Goal: Task Accomplishment & Management: Use online tool/utility

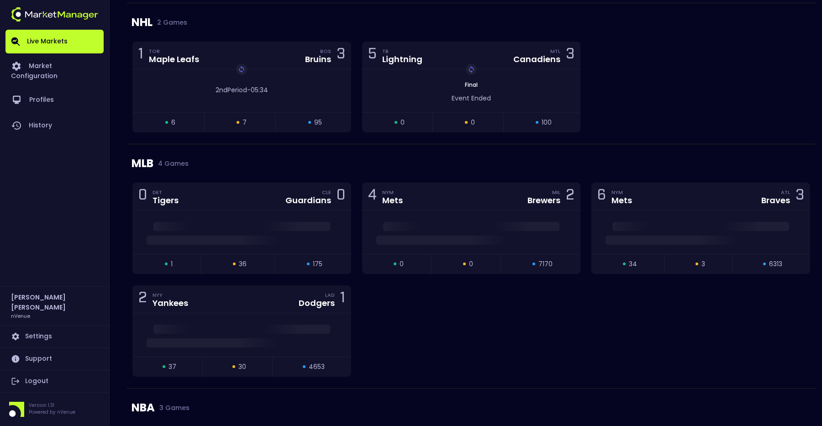
scroll to position [857, 0]
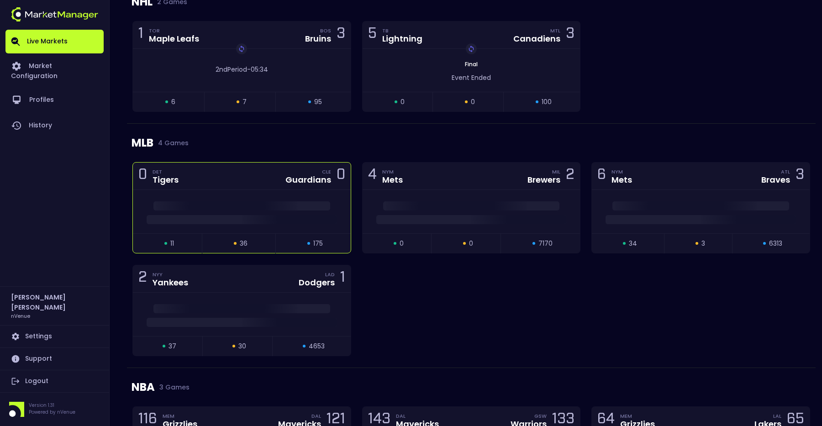
click at [273, 219] on span at bounding box center [242, 219] width 190 height 9
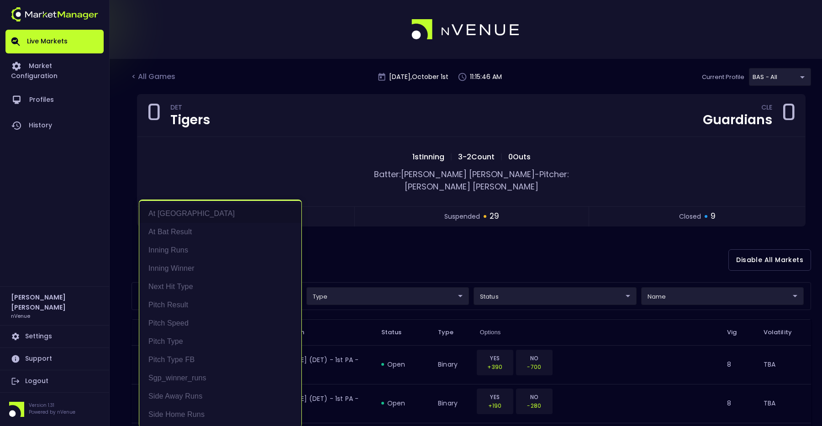
click at [183, 326] on li "Pitch Speed" at bounding box center [220, 323] width 162 height 18
type input "Pitch Speed"
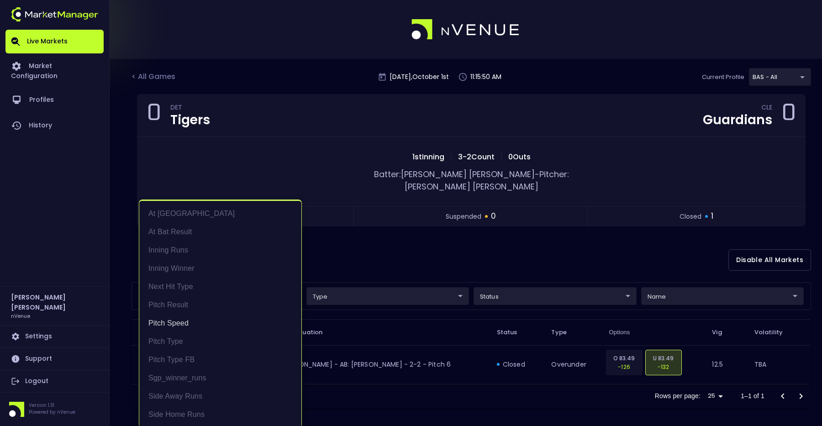
scroll to position [1, 0]
click at [457, 259] on div at bounding box center [411, 213] width 822 height 426
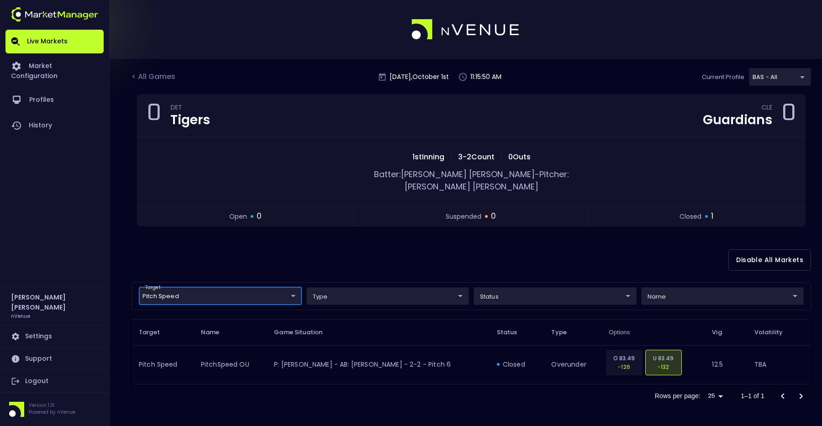
scroll to position [0, 0]
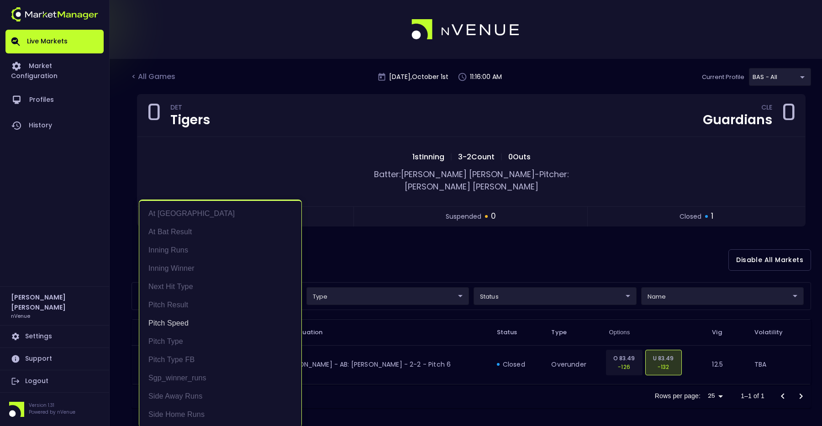
click at [275, 284] on body "Live Markets Market Configuration Profiles History [PERSON_NAME] nVenue Setting…" at bounding box center [411, 215] width 822 height 430
click at [178, 326] on li "Pitch Speed" at bounding box center [220, 323] width 162 height 18
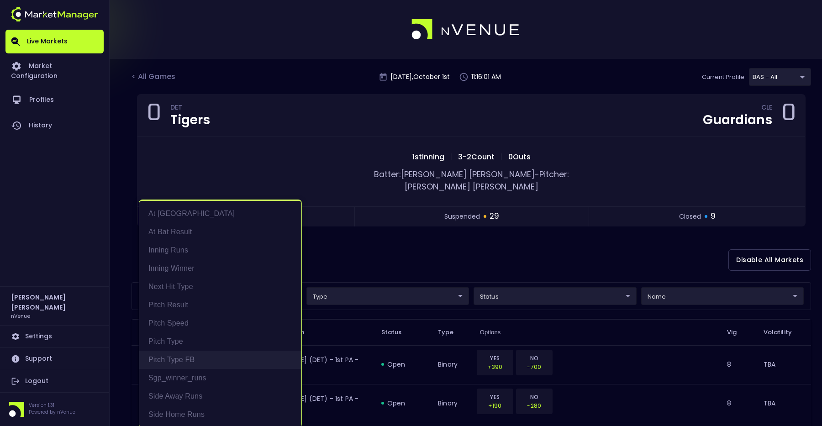
scroll to position [2, 0]
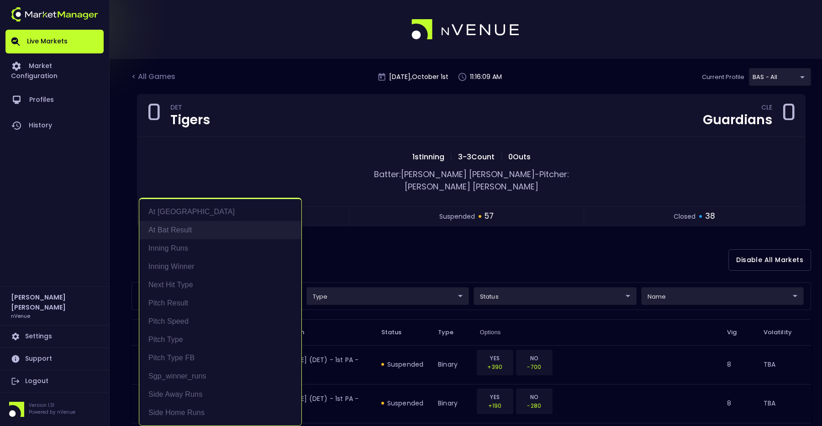
click at [190, 235] on li "At Bat Result" at bounding box center [220, 230] width 162 height 18
type input "At Bat Result"
click at [477, 245] on div at bounding box center [411, 213] width 822 height 426
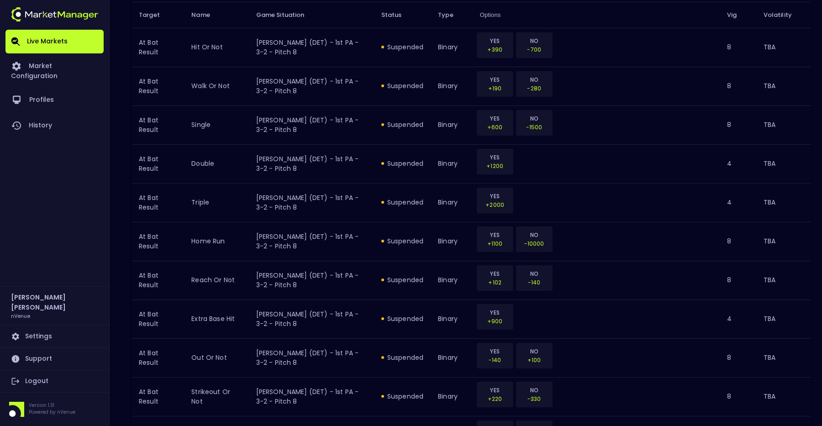
scroll to position [0, 0]
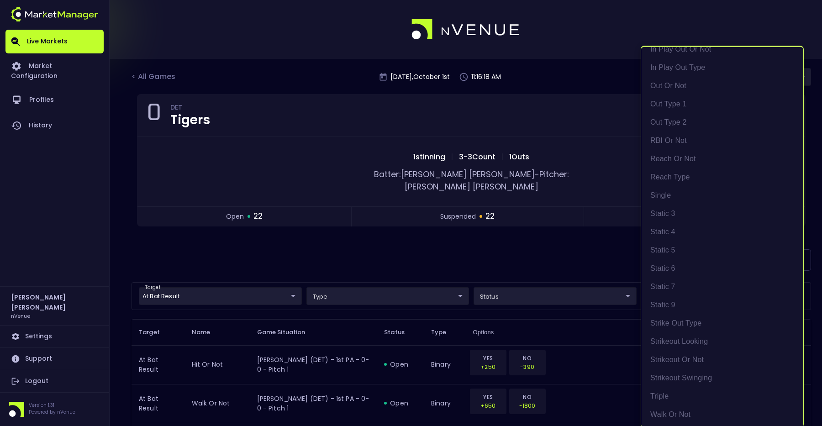
scroll to position [1, 0]
click at [529, 274] on div at bounding box center [411, 213] width 822 height 426
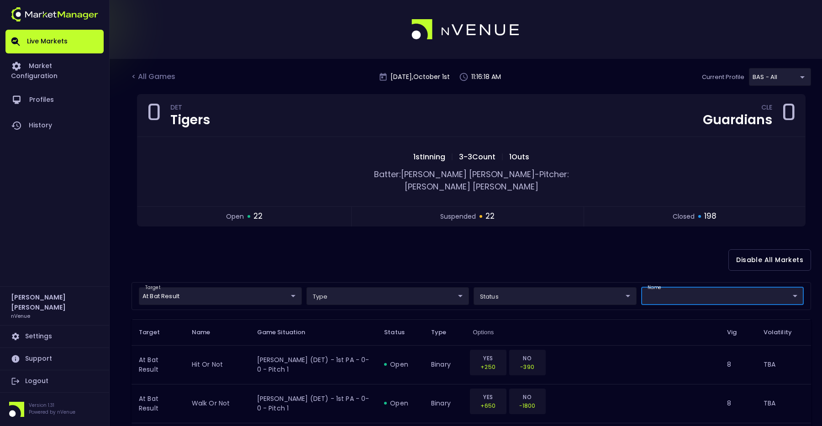
scroll to position [0, 0]
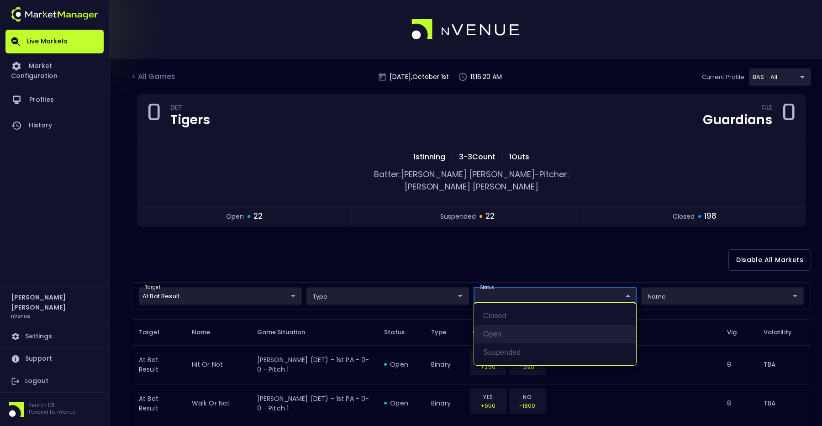
click at [485, 330] on li "open" at bounding box center [555, 334] width 162 height 18
type input "open"
click at [671, 285] on div at bounding box center [411, 213] width 822 height 426
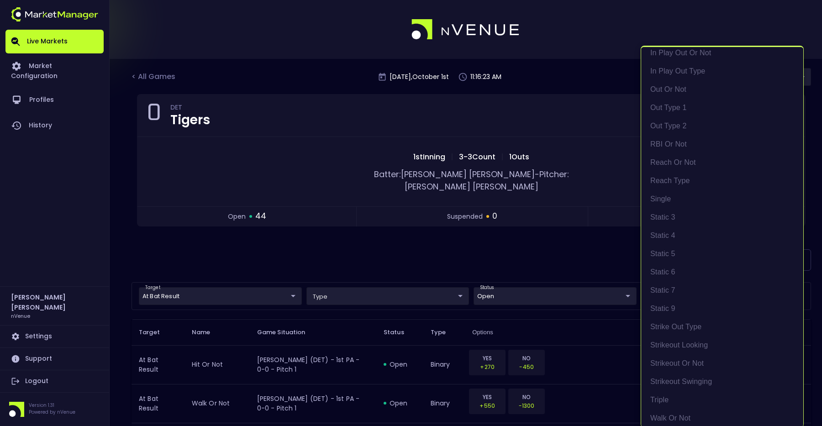
scroll to position [211, 0]
click at [674, 308] on li "Static 9" at bounding box center [722, 305] width 162 height 18
type input "Static 9"
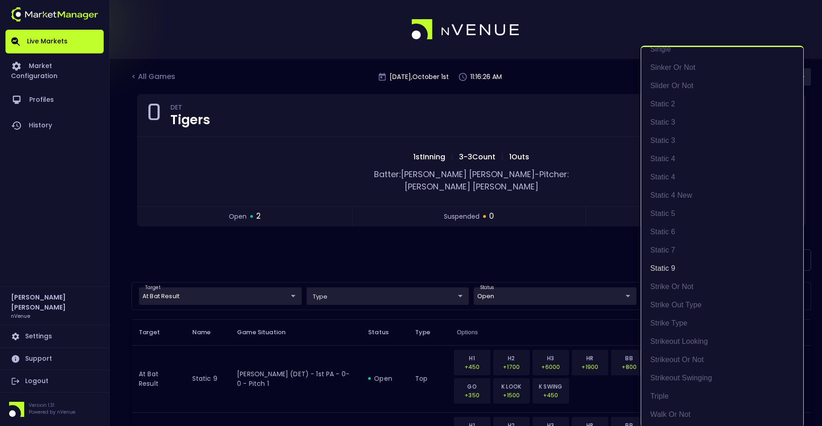
scroll to position [1, 0]
click at [461, 238] on div at bounding box center [411, 213] width 822 height 426
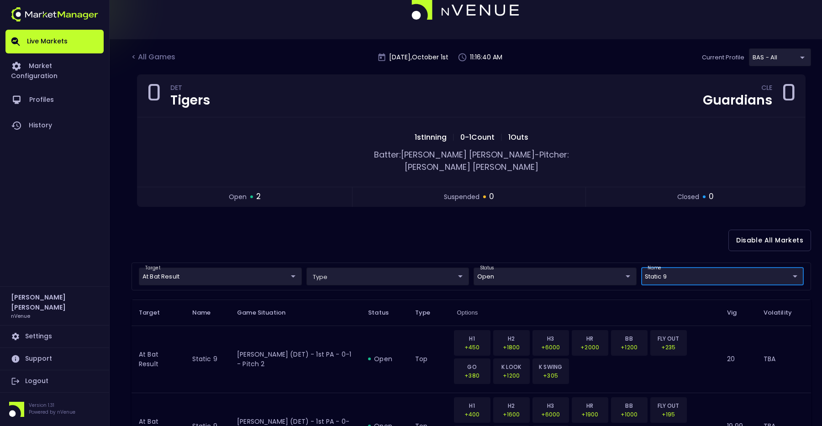
scroll to position [56, 0]
